Goal: Information Seeking & Learning: Find specific page/section

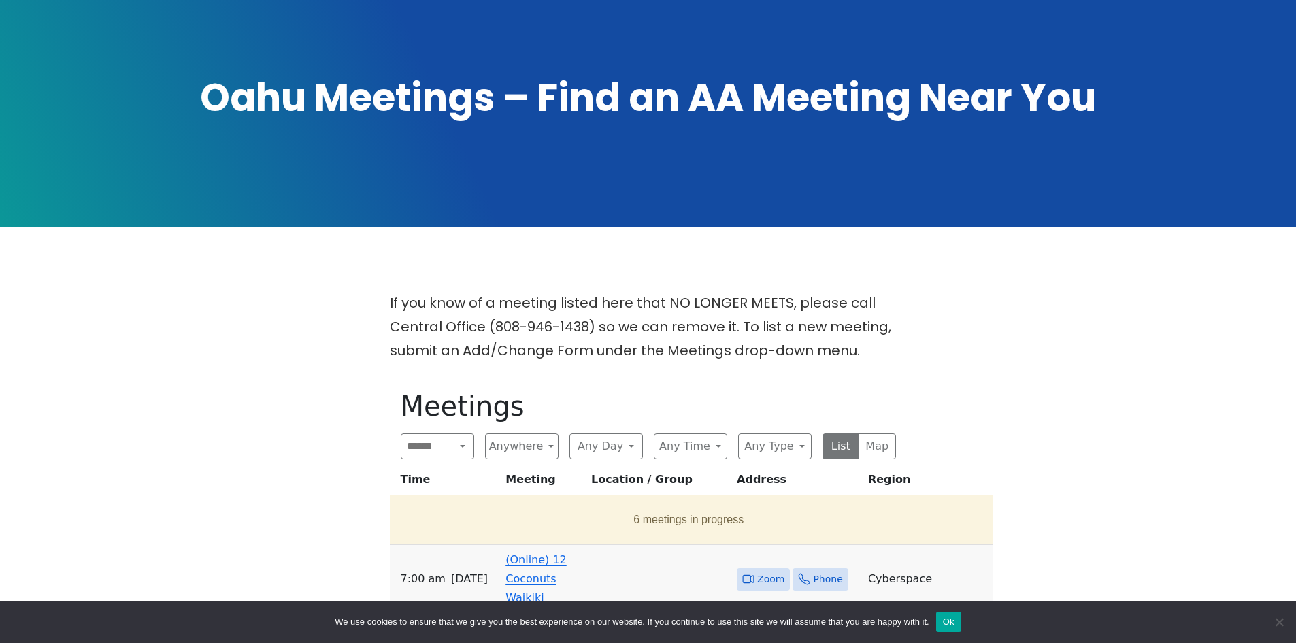
scroll to position [272, 0]
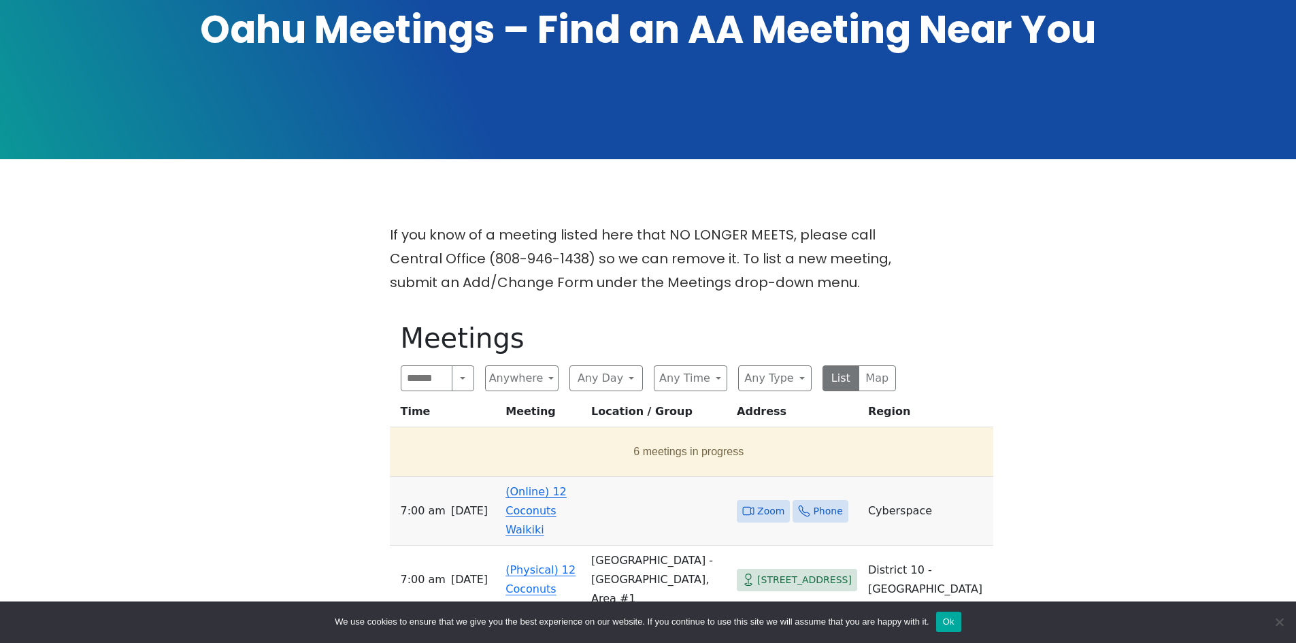
click at [543, 485] on link "(Online) 12 Coconuts Waikiki" at bounding box center [536, 510] width 61 height 51
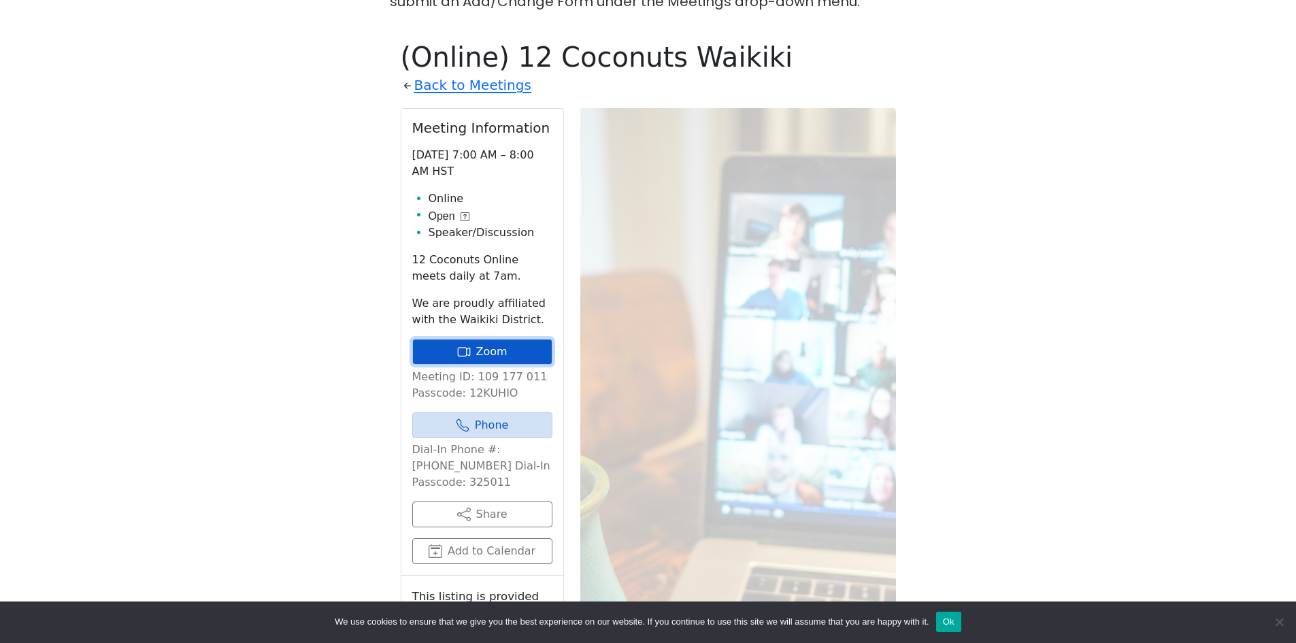
click at [489, 339] on link "Zoom" at bounding box center [482, 352] width 140 height 26
